Goal: Find specific page/section

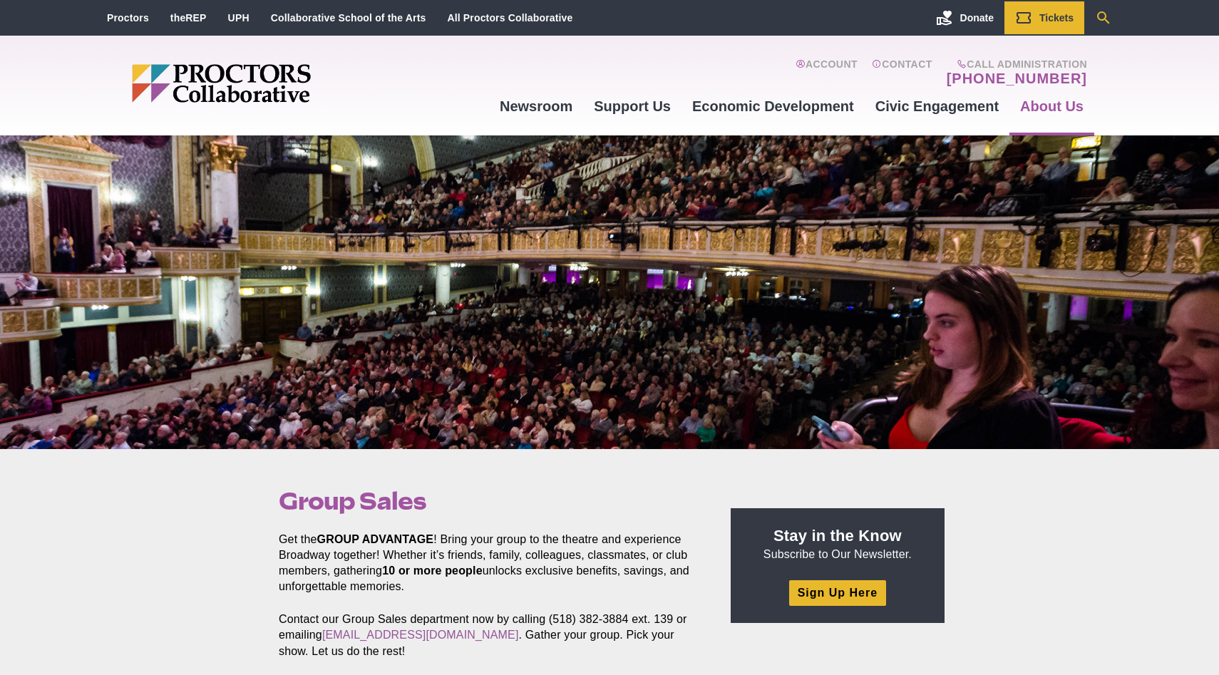
click at [1101, 23] on icon "Search" at bounding box center [1103, 17] width 17 height 17
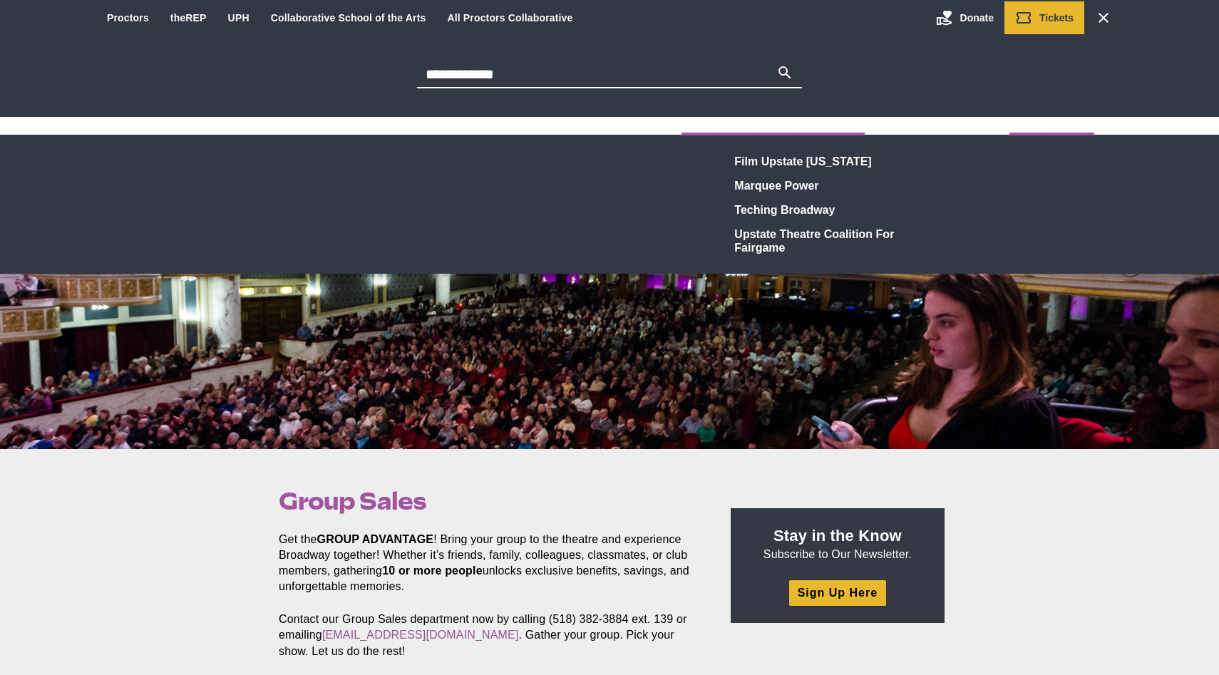
type input "**********"
click at [776, 64] on button "Search" at bounding box center [784, 74] width 17 height 20
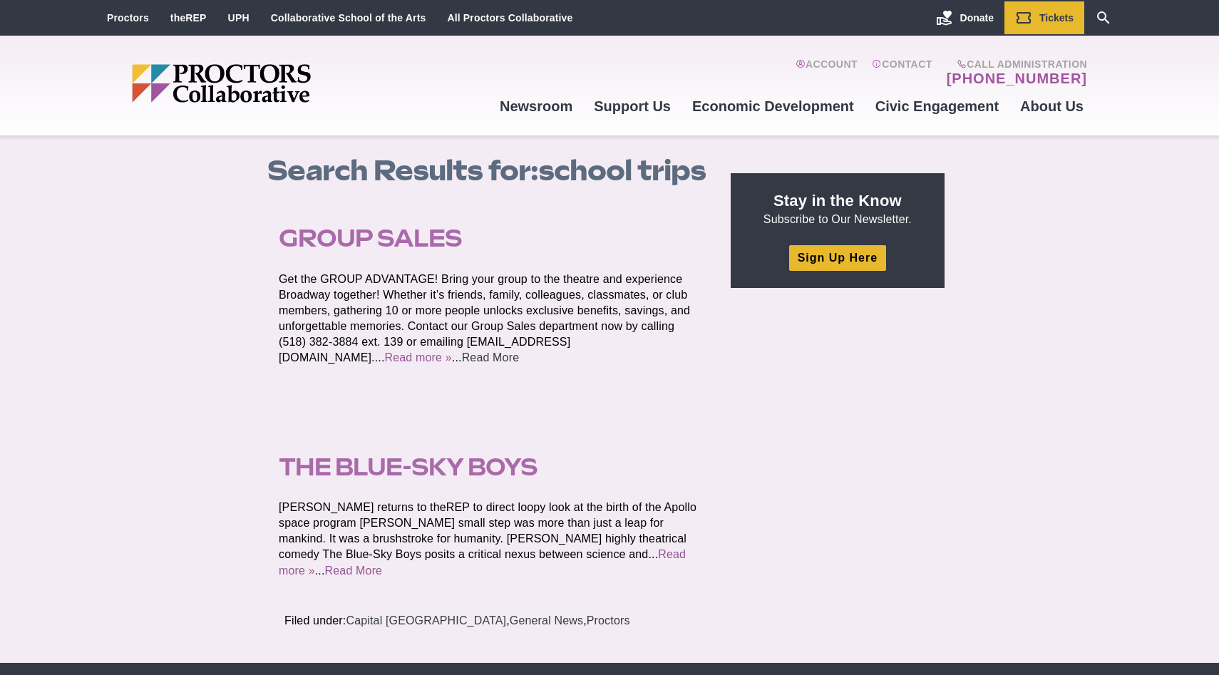
click at [462, 358] on link "Read More" at bounding box center [491, 357] width 58 height 12
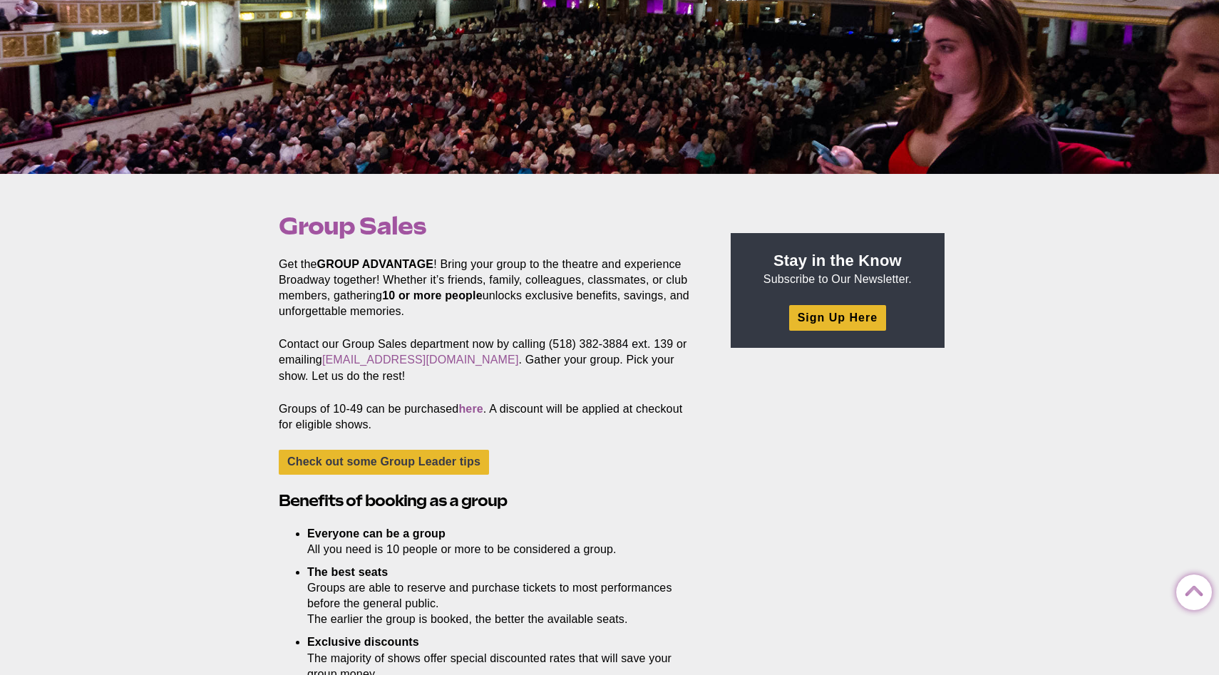
scroll to position [285, 0]
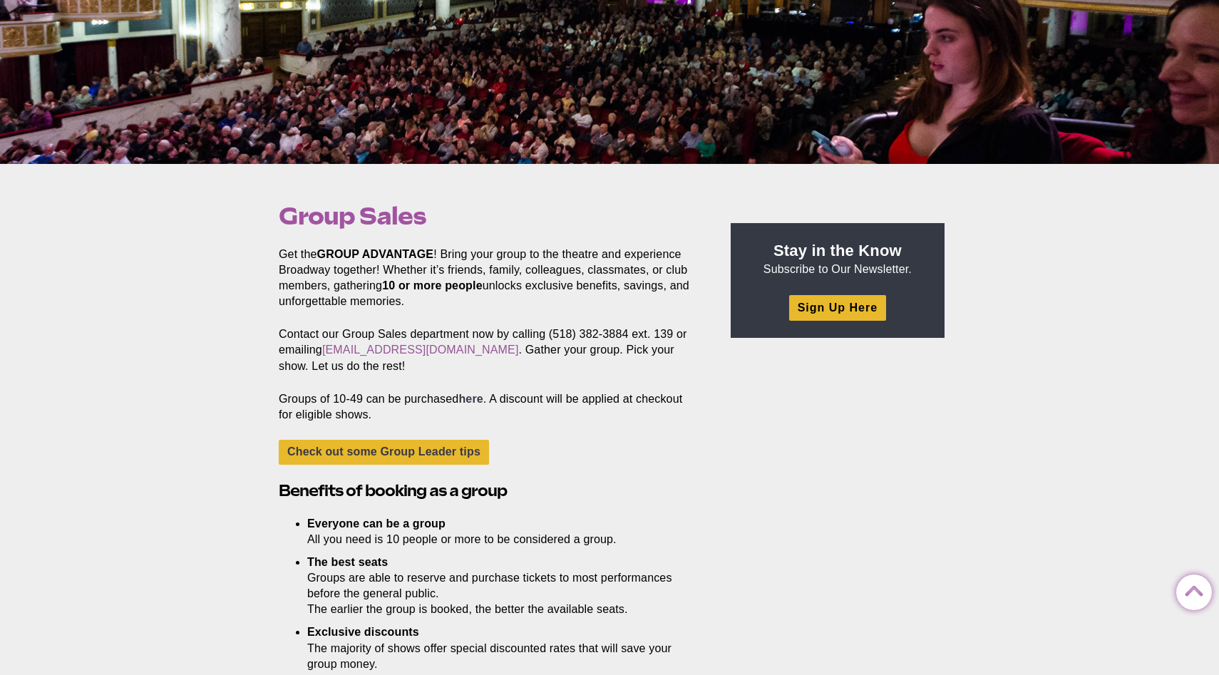
click at [481, 398] on link "here" at bounding box center [470, 399] width 24 height 12
